Goal: Information Seeking & Learning: Learn about a topic

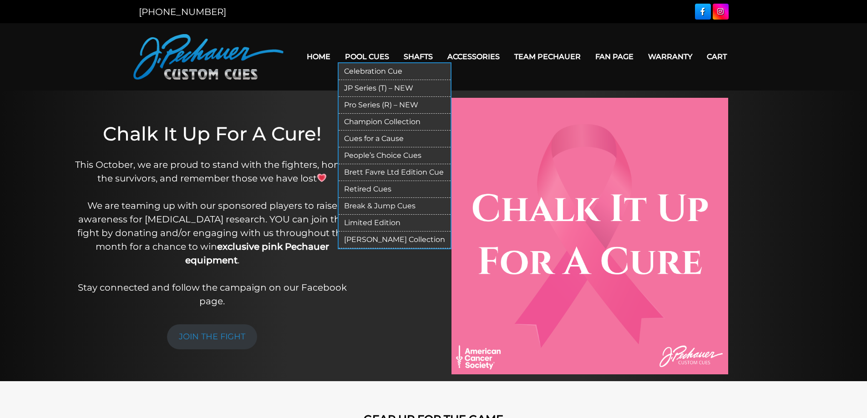
click at [414, 172] on link "Brett Favre Ltd Edition Cue" at bounding box center [395, 172] width 112 height 17
click at [390, 73] on link "Celebration Cue" at bounding box center [395, 71] width 112 height 17
click at [385, 190] on link "Retired Cues" at bounding box center [395, 189] width 112 height 17
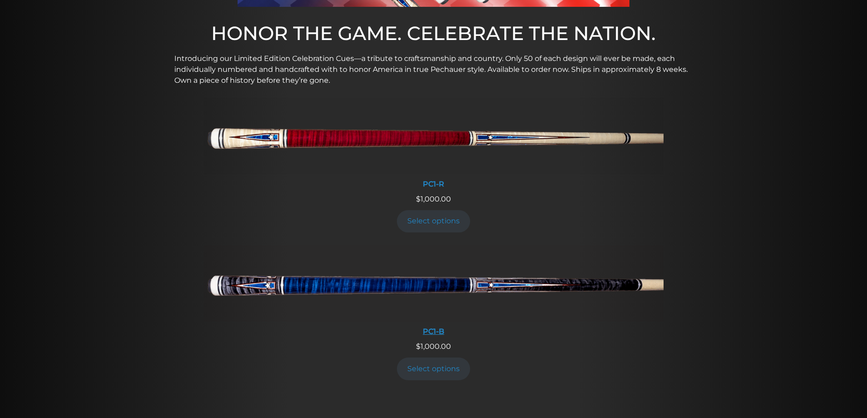
scroll to position [309, 0]
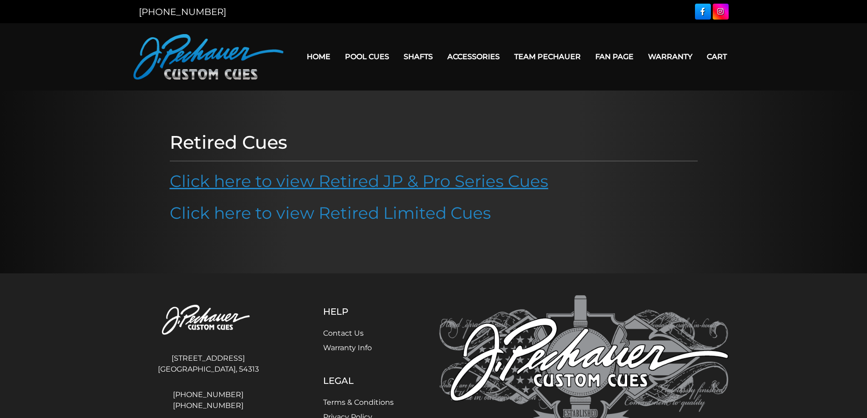
click at [387, 186] on link "Click here to view Retired JP & Pro Series Cues" at bounding box center [359, 181] width 379 height 20
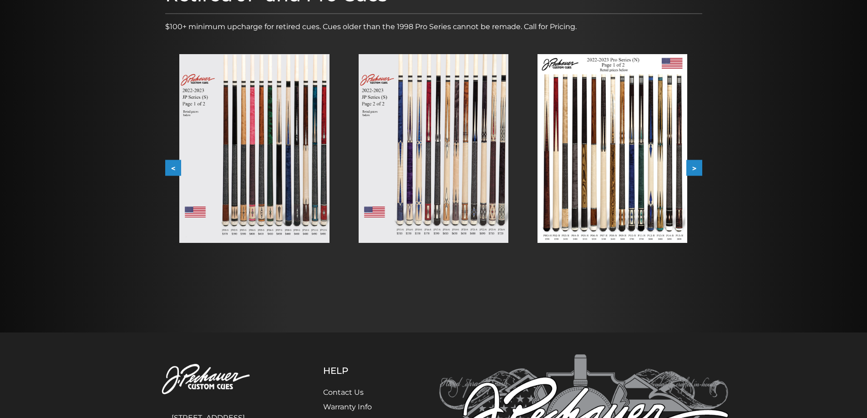
scroll to position [142, 0]
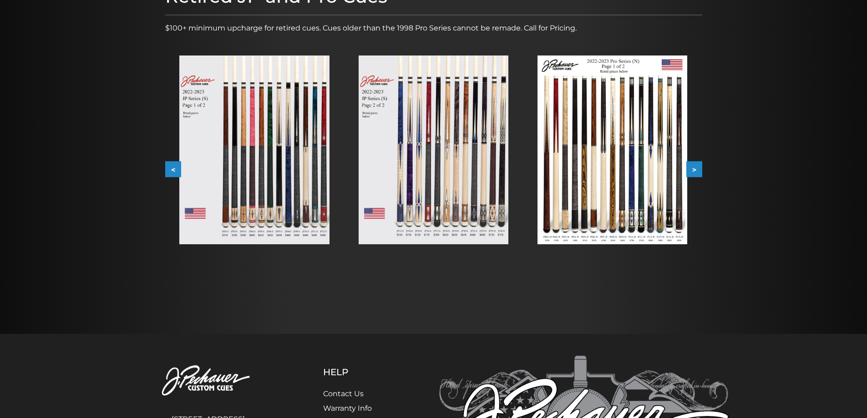
click at [632, 173] on img at bounding box center [612, 150] width 150 height 189
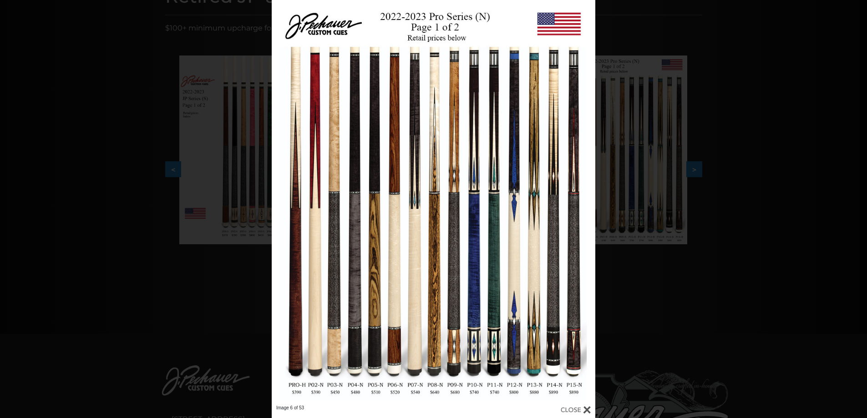
click at [729, 115] on div "Image 6 of 53" at bounding box center [433, 209] width 867 height 418
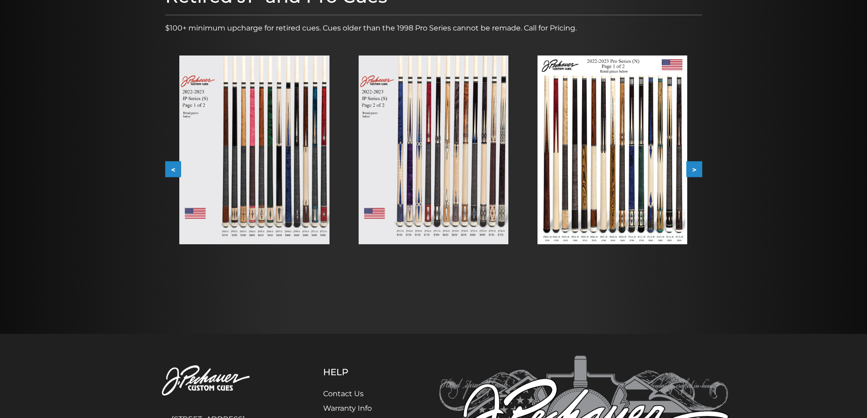
click at [697, 168] on button ">" at bounding box center [694, 170] width 16 height 16
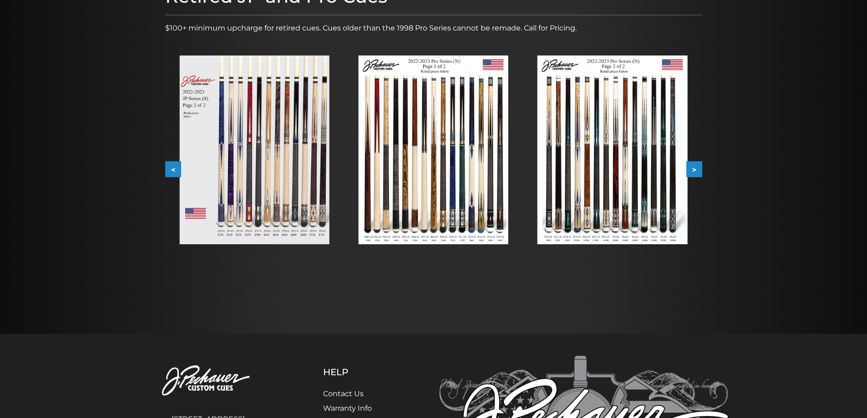
click at [697, 168] on button ">" at bounding box center [694, 170] width 16 height 16
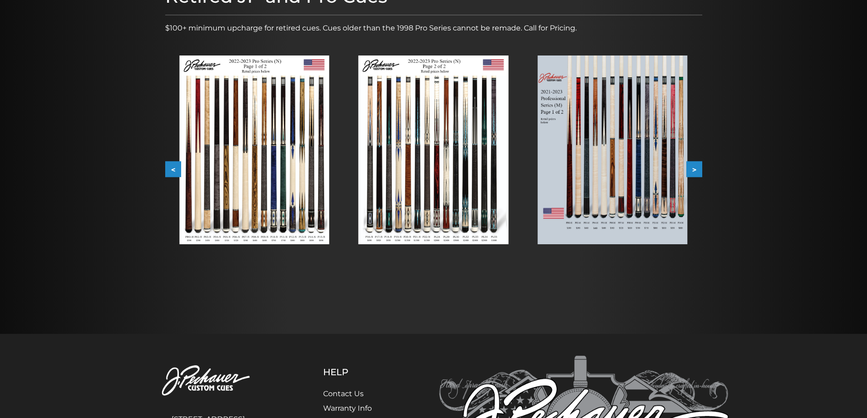
click at [697, 171] on button ">" at bounding box center [694, 170] width 16 height 16
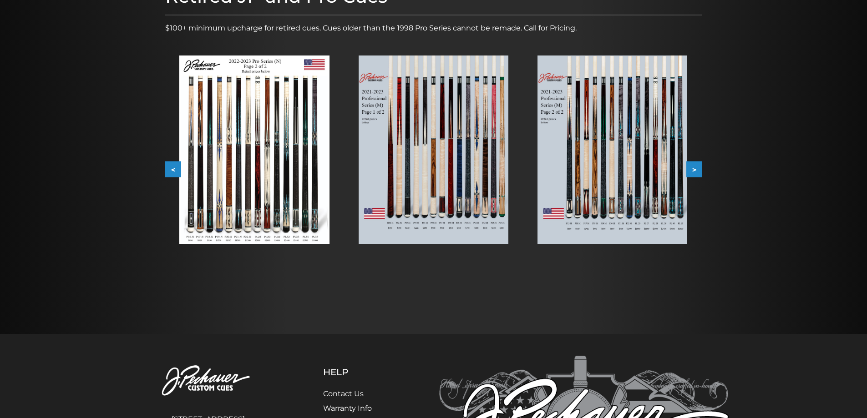
click at [632, 167] on img at bounding box center [612, 150] width 150 height 189
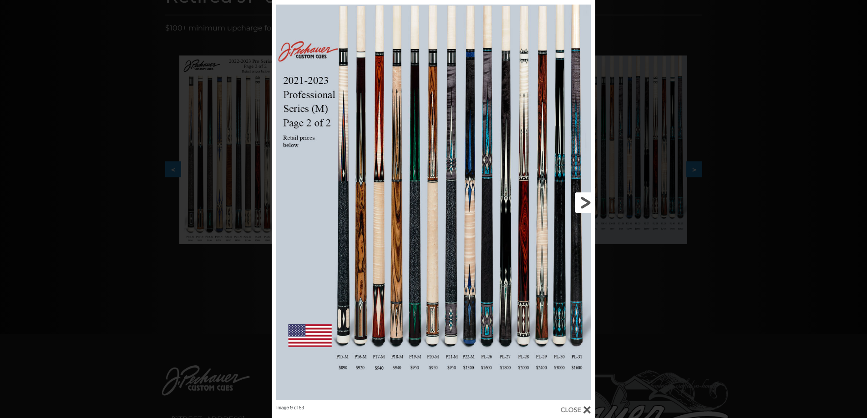
click at [581, 206] on link at bounding box center [523, 202] width 146 height 405
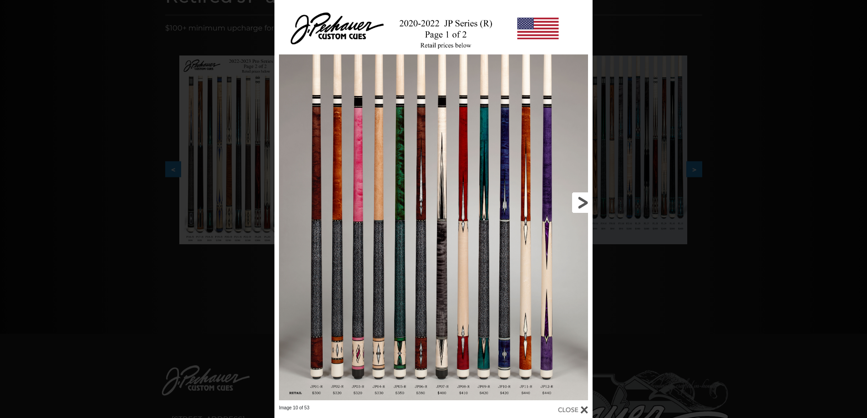
click at [581, 203] on link at bounding box center [520, 202] width 143 height 405
